Goal: Task Accomplishment & Management: Manage account settings

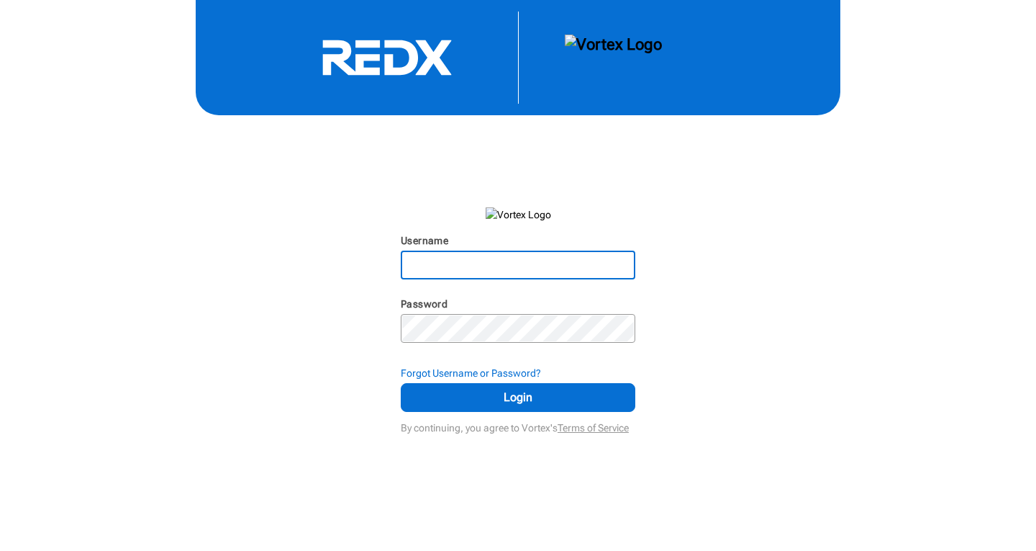
click at [519, 259] on input "Username" at bounding box center [518, 265] width 232 height 26
type input "[EMAIL_ADDRESS][DOMAIN_NAME]"
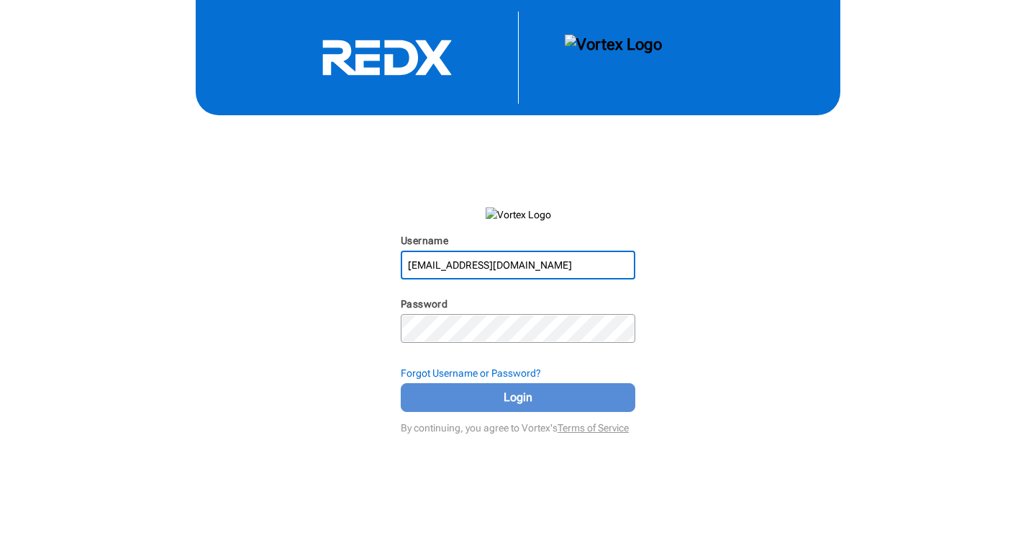
click at [491, 399] on span "Login" at bounding box center [518, 397] width 199 height 17
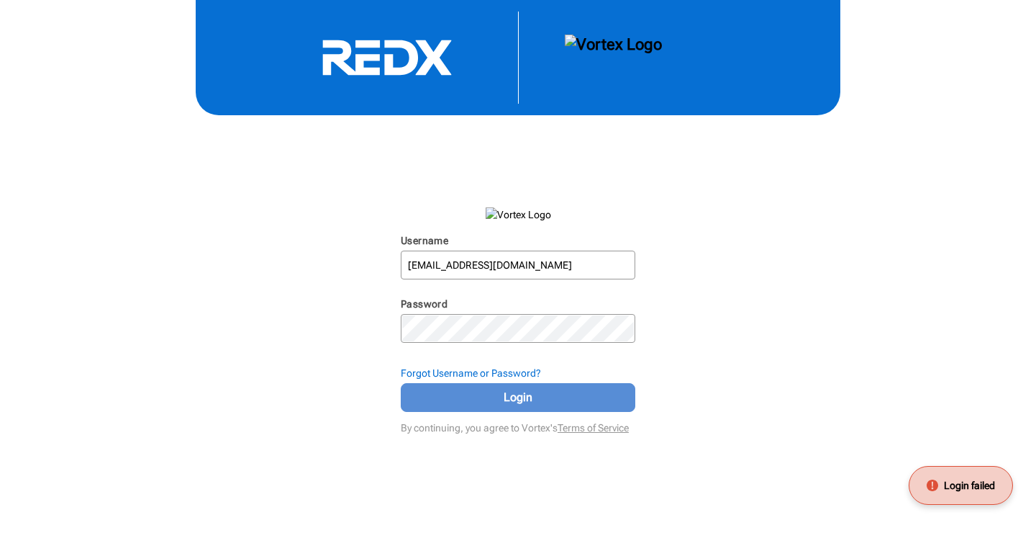
click at [489, 392] on span "Login" at bounding box center [518, 397] width 199 height 17
click at [453, 396] on span "Login" at bounding box center [518, 397] width 199 height 17
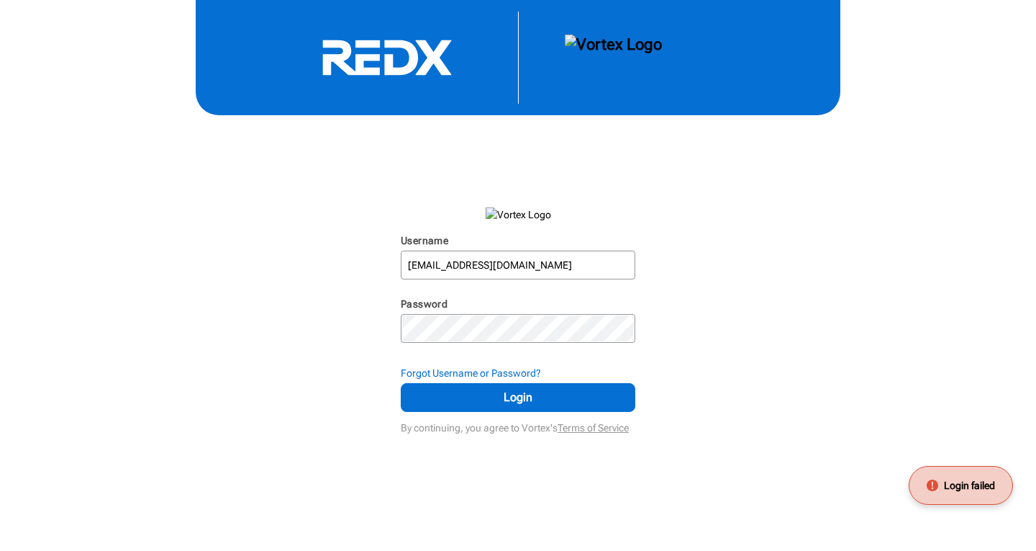
click at [695, 287] on div "Username [EMAIL_ADDRESS][DOMAIN_NAME] N/A Password N/A Forgot Username or Passw…" at bounding box center [518, 219] width 1036 height 438
